Goal: Transaction & Acquisition: Purchase product/service

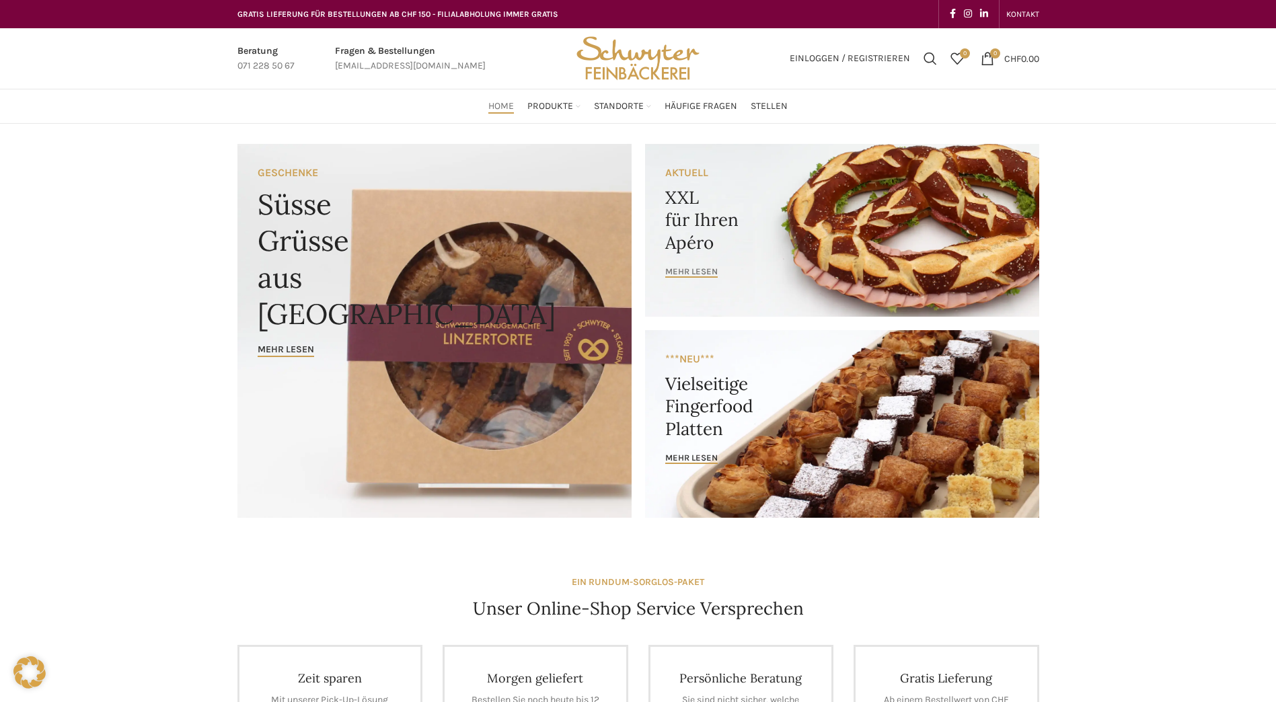
click at [695, 274] on span "mehr lesen" at bounding box center [691, 271] width 52 height 11
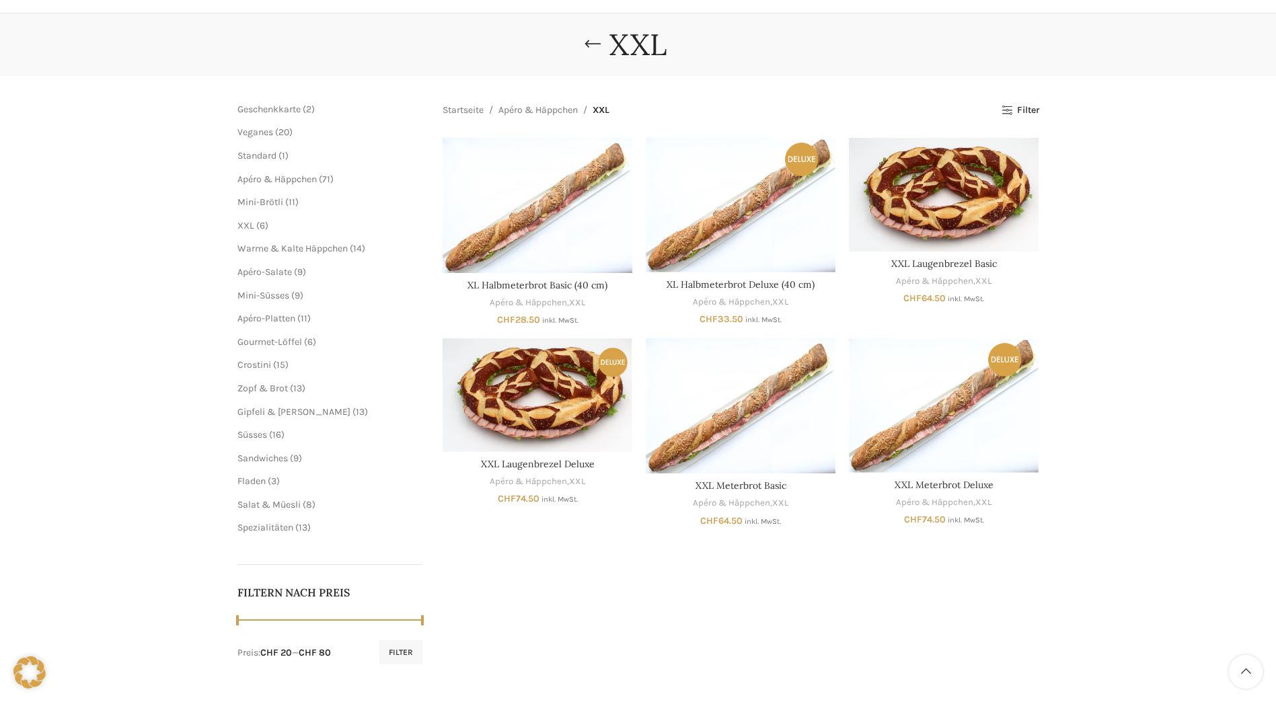
scroll to position [135, 0]
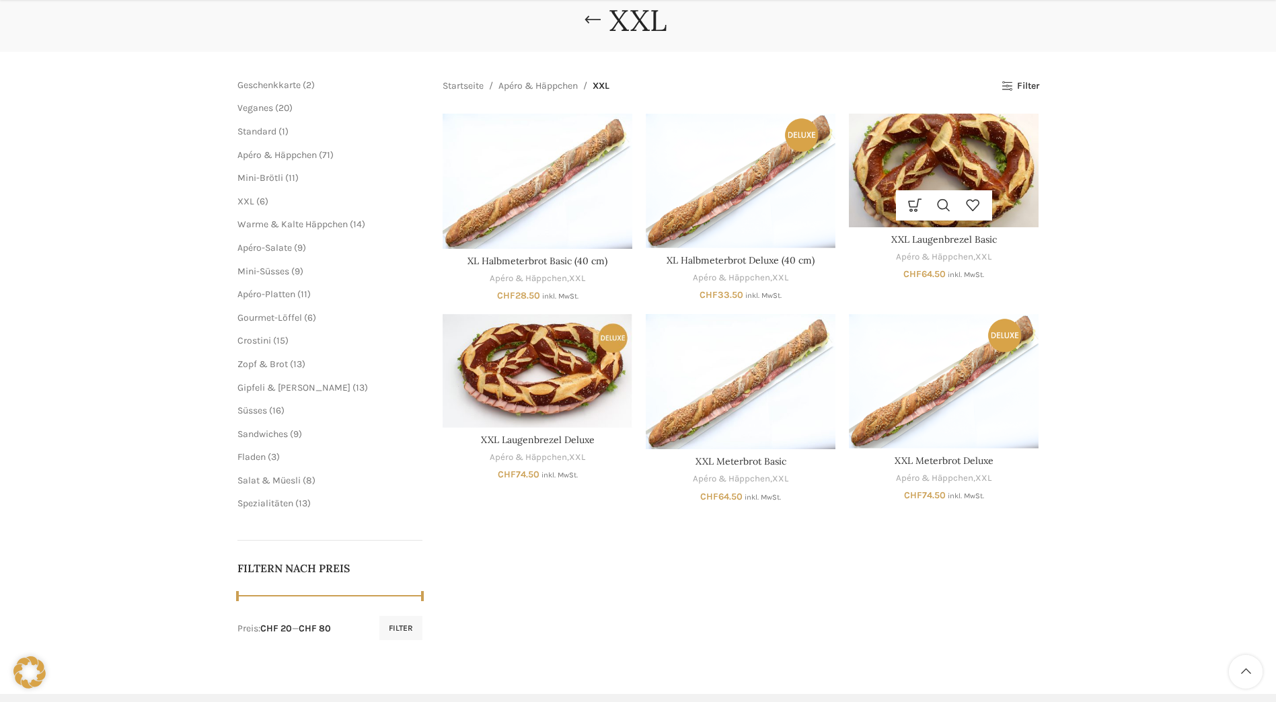
click at [880, 199] on div "Ausführung wählen Dieses Produkt weist mehrere Varianten auf. Die Optionen könn…" at bounding box center [944, 205] width 190 height 30
click at [951, 168] on img "XXL Laugenbrezel Basic" at bounding box center [944, 171] width 190 height 114
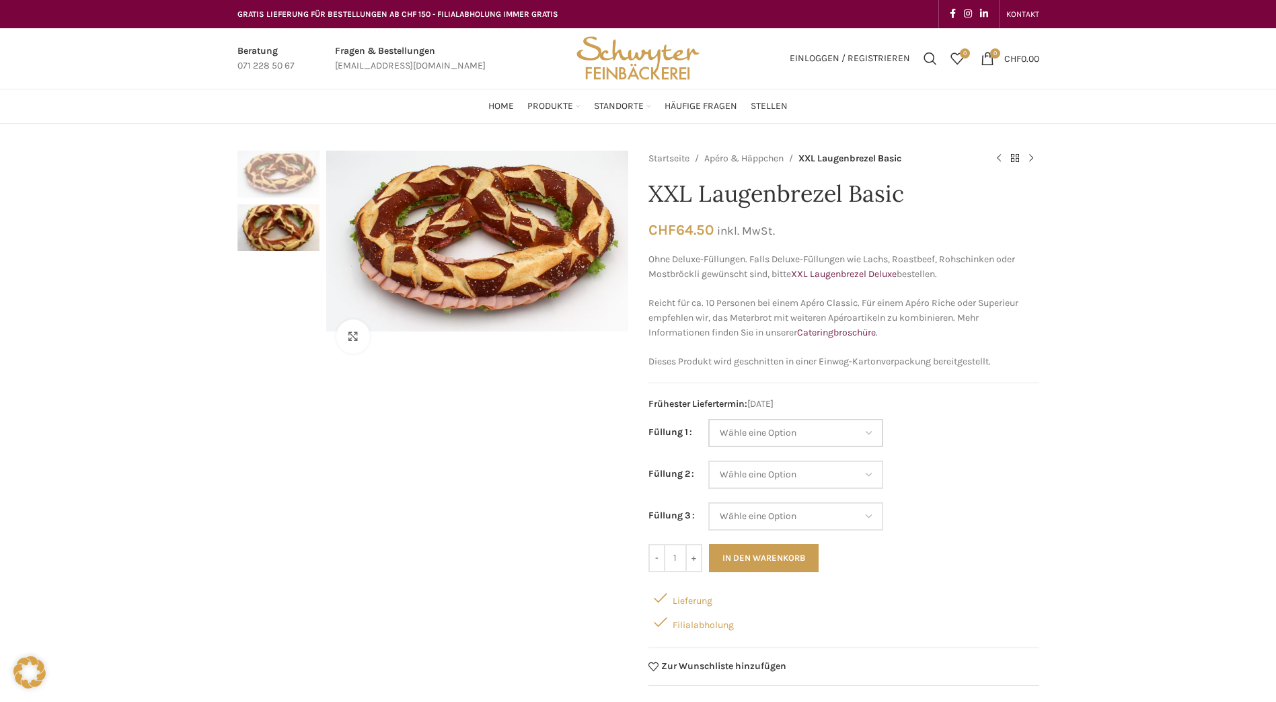
click at [871, 434] on select "Wähle eine Option Salami Schinken Fleischkäse Trutenschinken Appenzellerkäse Gr…" at bounding box center [795, 433] width 175 height 28
